Goal: Information Seeking & Learning: Learn about a topic

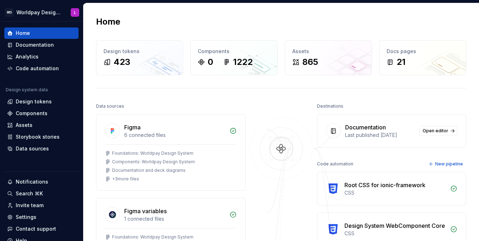
click at [91, 156] on div "Home Design tokens 423 Components 0 1222 Assets 865 Docs pages 21 Data sources …" at bounding box center [281, 218] width 396 height 431
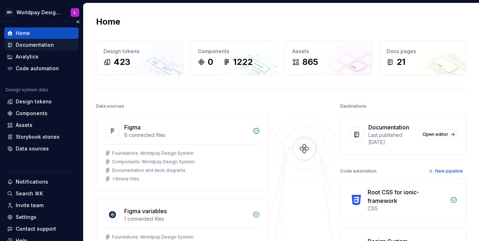
click at [35, 46] on div "Documentation" at bounding box center [35, 44] width 38 height 7
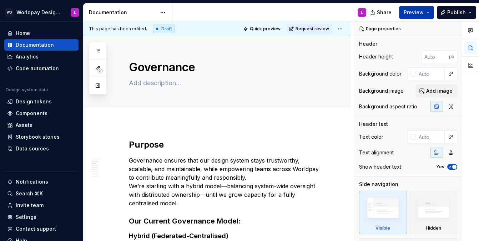
click at [429, 18] on button "Preview" at bounding box center [416, 12] width 35 height 13
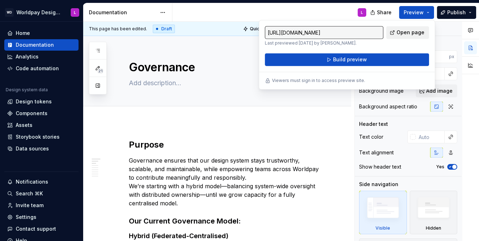
click at [403, 33] on span "Open page" at bounding box center [411, 32] width 28 height 7
type textarea "*"
